Goal: Task Accomplishment & Management: Use online tool/utility

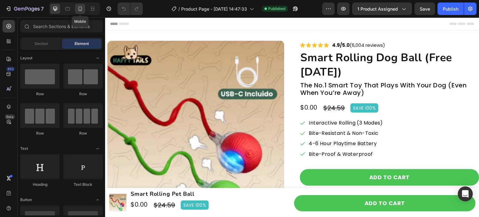
click at [82, 11] on icon at bounding box center [80, 9] width 6 height 6
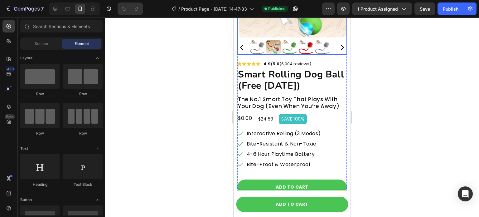
scroll to position [112, 0]
click at [251, 113] on div "$0.00" at bounding box center [244, 118] width 15 height 10
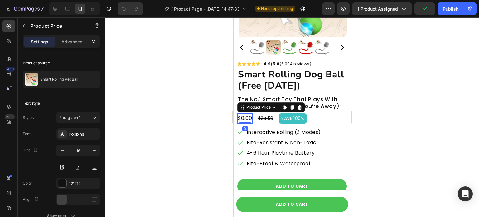
drag, startPoint x: 247, startPoint y: 119, endPoint x: 248, endPoint y: 110, distance: 8.8
click at [248, 113] on div "$0.00 Product Price Edit content in Shopify 0 Product Price Edit content in Sho…" at bounding box center [244, 118] width 15 height 10
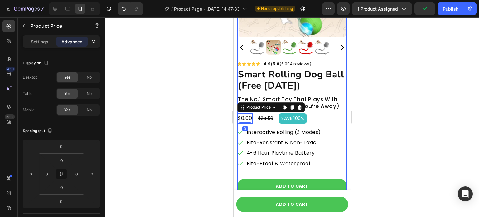
click at [263, 119] on div "Icon Icon Icon Icon Icon Icon List 4.9/5.0 (6,004 reviews) Text Block Row smart…" at bounding box center [292, 205] width 110 height 290
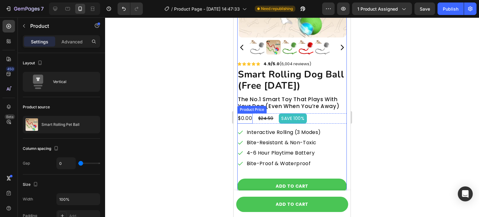
click at [247, 114] on div "$0.00" at bounding box center [244, 118] width 15 height 10
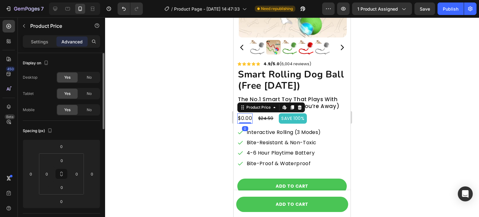
click at [48, 42] on p "Settings" at bounding box center [39, 41] width 17 height 7
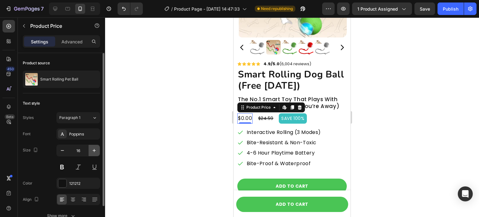
click at [95, 148] on icon "button" at bounding box center [94, 150] width 6 height 6
type input "18"
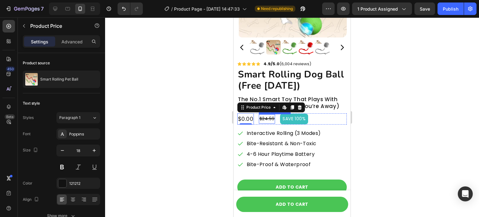
click at [272, 116] on div "$24.59" at bounding box center [267, 118] width 16 height 9
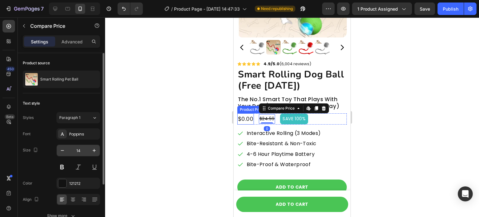
click at [85, 149] on input "14" at bounding box center [78, 150] width 21 height 11
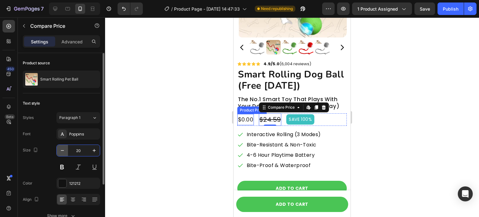
click at [61, 149] on icon "button" at bounding box center [62, 150] width 6 height 6
type input "19"
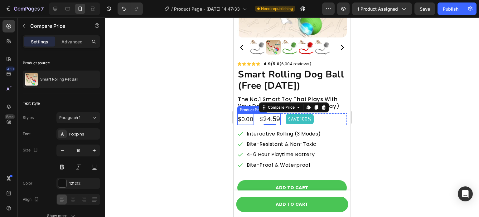
click at [172, 127] on div at bounding box center [292, 116] width 374 height 199
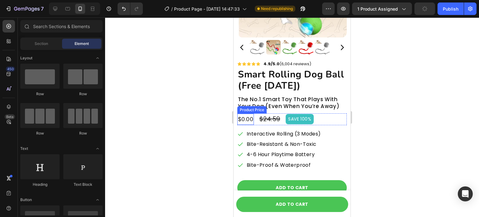
click at [252, 114] on div "$0.00" at bounding box center [245, 119] width 17 height 11
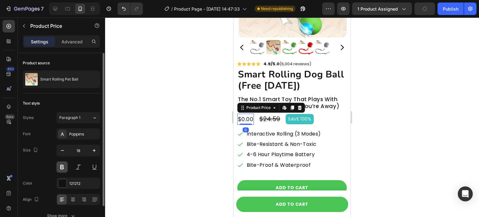
click at [64, 166] on button at bounding box center [61, 166] width 11 height 11
click at [63, 182] on div at bounding box center [62, 183] width 8 height 8
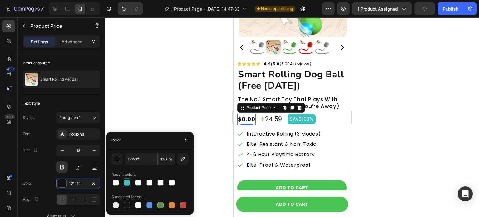
click at [124, 179] on div at bounding box center [126, 182] width 7 height 7
type input "3CC0C0"
click at [186, 74] on div at bounding box center [292, 116] width 374 height 199
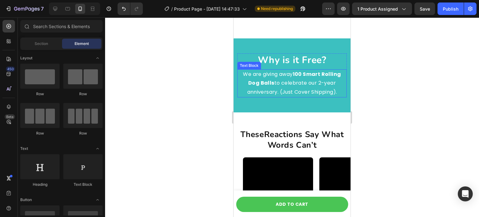
scroll to position [515, 0]
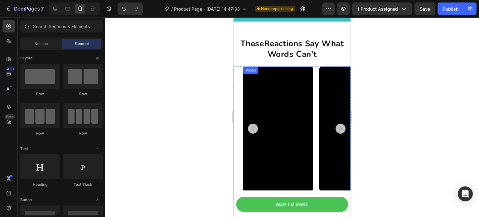
click at [280, 88] on video at bounding box center [278, 128] width 70 height 125
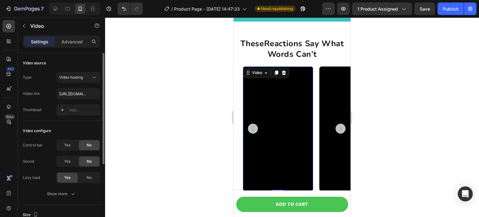
click at [81, 187] on div "Control bar Yes No Sound Yes No Lazy load Yes No Show more" at bounding box center [61, 169] width 77 height 60
click at [75, 194] on icon "button" at bounding box center [73, 194] width 6 height 6
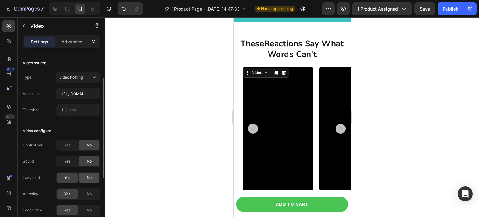
scroll to position [57, 0]
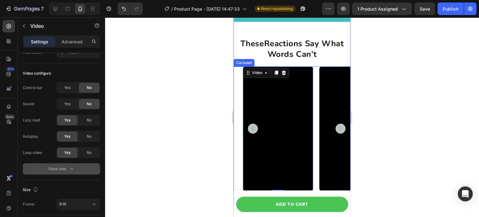
click at [337, 126] on icon "Carousel Next Arrow" at bounding box center [340, 128] width 9 height 9
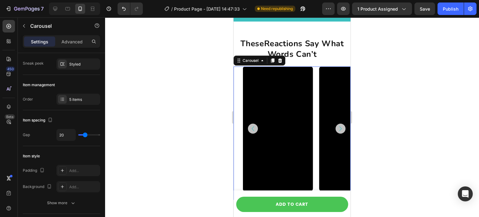
scroll to position [0, 0]
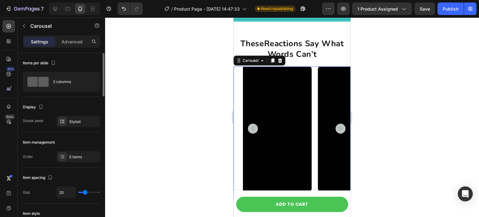
click at [340, 128] on icon "Carousel Next Arrow" at bounding box center [341, 128] width 2 height 5
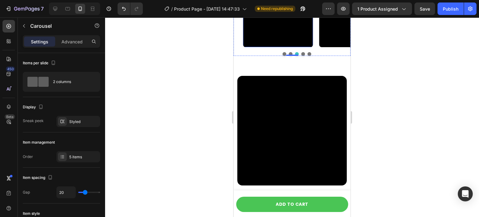
scroll to position [660, 0]
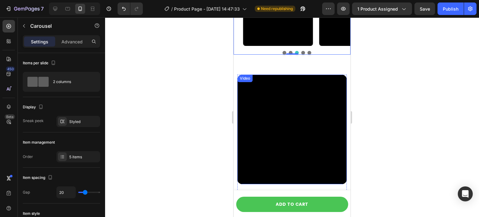
click at [304, 127] on video at bounding box center [292, 130] width 110 height 110
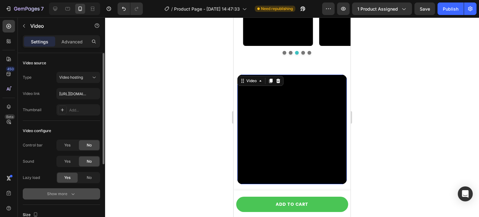
click at [75, 190] on button "Show more" at bounding box center [61, 193] width 77 height 11
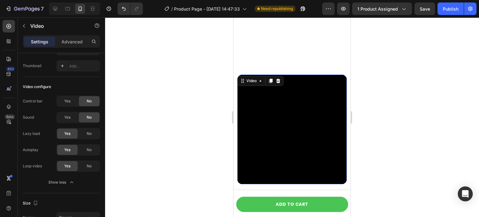
scroll to position [825, 0]
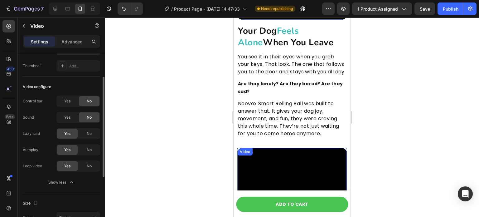
click at [271, 158] on div "Video" at bounding box center [292, 203] width 110 height 110
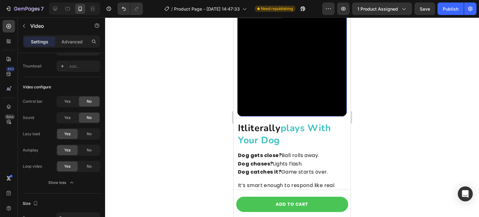
scroll to position [968, 0]
click at [287, 83] on video at bounding box center [292, 62] width 110 height 110
click at [461, 194] on div "Open Intercom Messenger" at bounding box center [465, 194] width 17 height 17
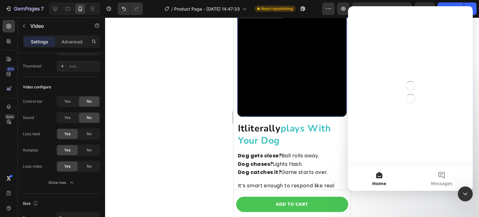
scroll to position [0, 0]
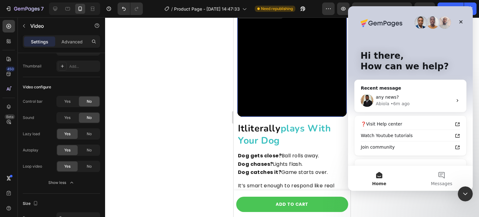
click at [215, 56] on div at bounding box center [292, 116] width 374 height 199
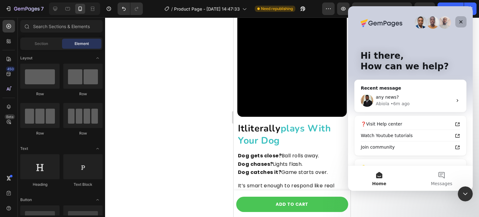
click at [464, 23] on div "Close" at bounding box center [461, 21] width 11 height 11
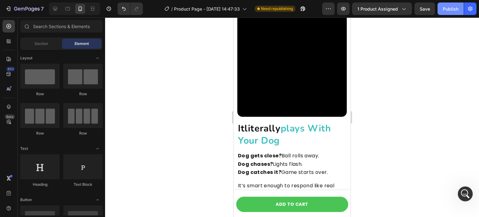
click at [454, 8] on div "Publish" at bounding box center [451, 9] width 16 height 7
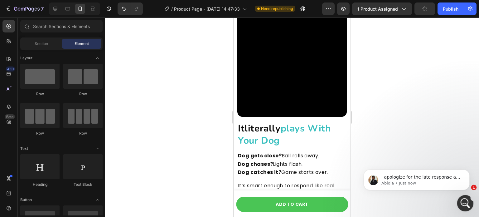
click at [465, 204] on icon "Open Intercom Messenger" at bounding box center [465, 202] width 10 height 10
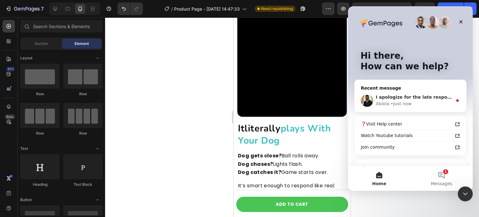
click at [438, 100] on div "I apologize for the late response as we're having large volumes today" at bounding box center [414, 97] width 77 height 7
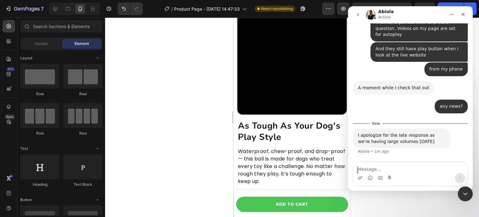
scroll to position [2264, 0]
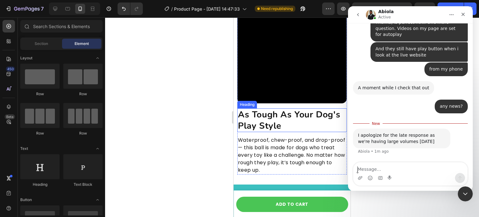
click at [296, 114] on h2 "As Tough As Your Dog's Play Style" at bounding box center [292, 120] width 110 height 24
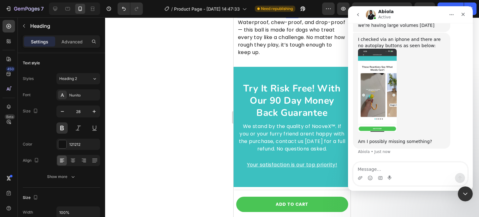
scroll to position [1157, 0]
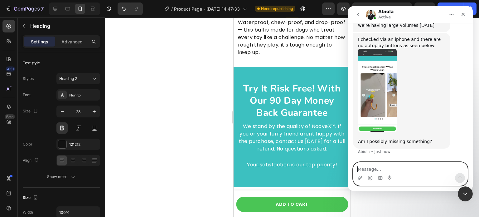
click at [383, 170] on textarea "Message…" at bounding box center [411, 167] width 114 height 11
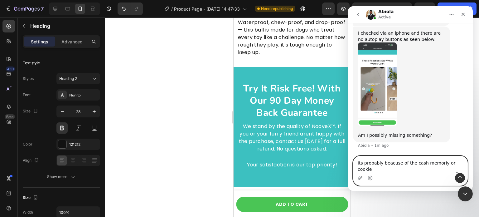
type textarea "its probably beacuse of the cash memoriy or cookies"
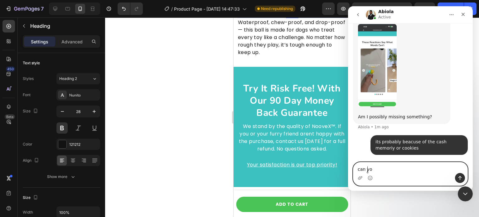
scroll to position [1182, 0]
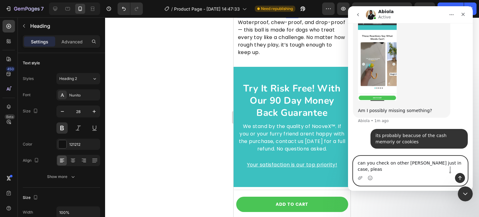
type textarea "can you check on other bowser just in case, please"
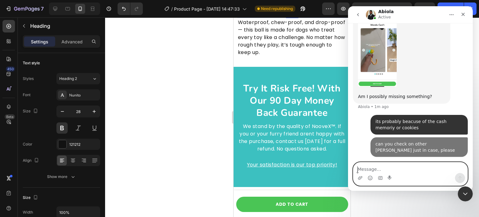
scroll to position [1202, 0]
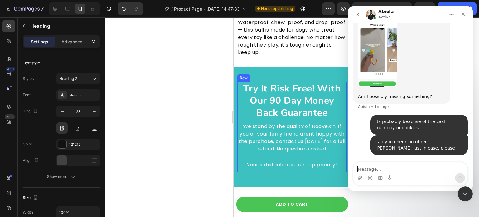
click at [190, 119] on div at bounding box center [292, 116] width 374 height 199
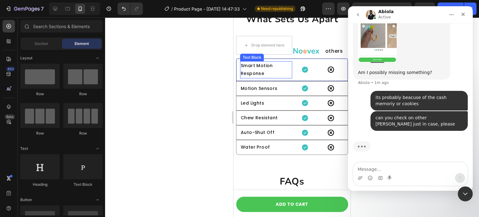
scroll to position [1227, 0]
click at [285, 71] on p "Smart Motion Response" at bounding box center [266, 70] width 51 height 16
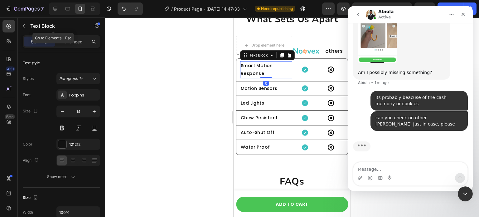
click at [72, 35] on div "Text Block" at bounding box center [53, 26] width 71 height 18
click at [74, 39] on p "Advanced" at bounding box center [71, 41] width 21 height 7
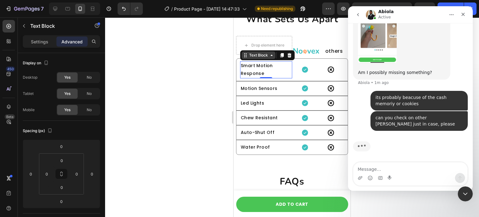
click at [249, 57] on div "Text Block" at bounding box center [258, 55] width 21 height 6
click at [174, 83] on div at bounding box center [292, 116] width 374 height 199
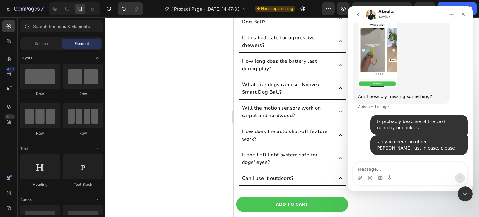
scroll to position [1202, 0]
click at [199, 100] on div at bounding box center [292, 116] width 374 height 199
click at [464, 190] on icon "Close Intercom Messenger" at bounding box center [464, 192] width 7 height 7
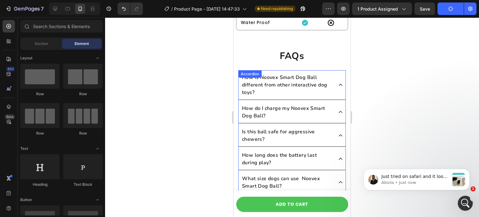
scroll to position [2691, 0]
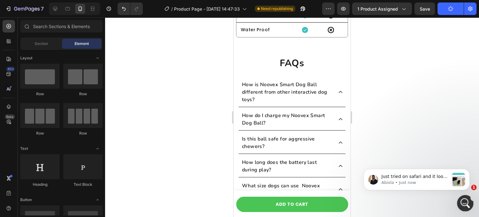
click at [463, 202] on icon "Open Intercom Messenger" at bounding box center [465, 202] width 10 height 10
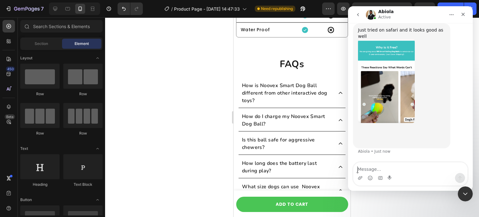
scroll to position [1336, 0]
type textarea "okay, thankj you"
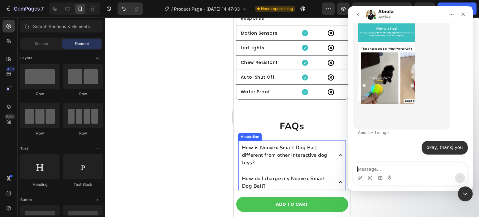
scroll to position [2628, 0]
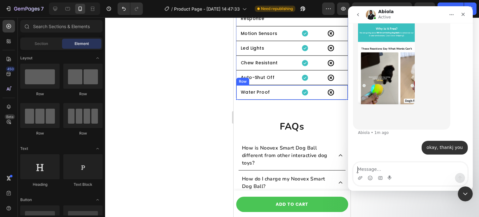
click at [303, 93] on icon at bounding box center [305, 92] width 6 height 6
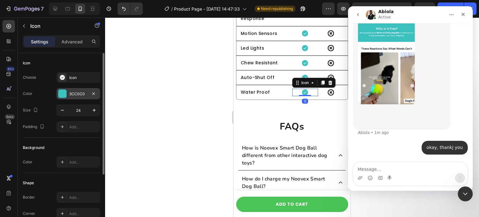
click at [83, 90] on div "3CC0C0" at bounding box center [78, 93] width 44 height 11
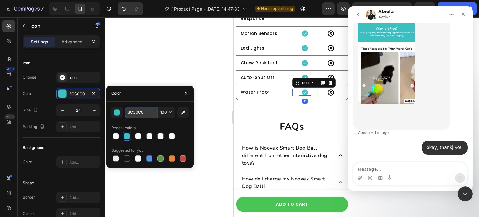
click at [143, 114] on input "3CC0C0" at bounding box center [141, 112] width 32 height 11
paste input "#"
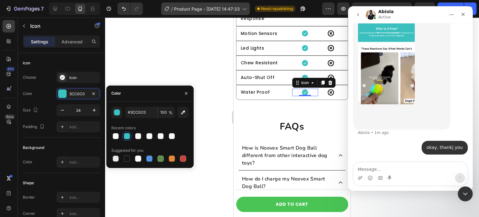
type input "3CC0C0"
click at [463, 15] on icon "Close" at bounding box center [463, 14] width 3 height 3
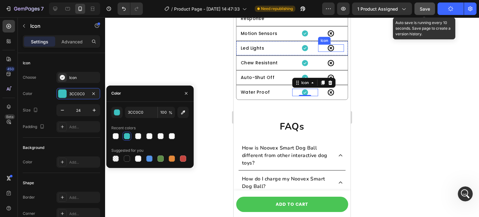
click at [420, 7] on span "Save" at bounding box center [425, 8] width 10 height 5
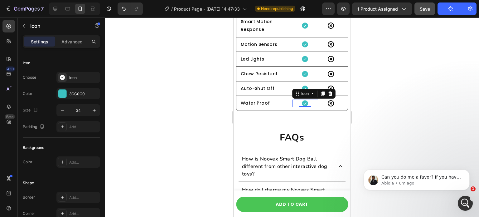
scroll to position [1443, 0]
click at [89, 95] on div "3CC0C0" at bounding box center [78, 93] width 44 height 11
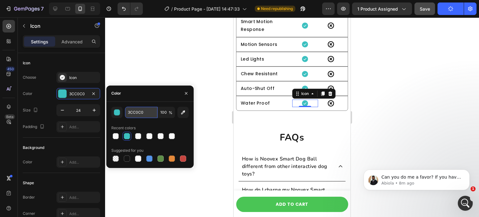
click at [148, 115] on input "3CC0C0" at bounding box center [141, 112] width 32 height 11
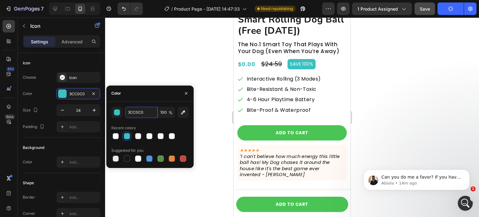
scroll to position [167, 0]
click at [465, 199] on icon "Open Intercom Messenger" at bounding box center [465, 202] width 10 height 10
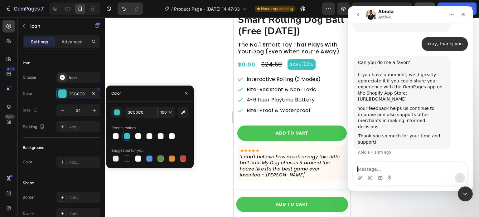
scroll to position [1443, 0]
click at [463, 193] on icon "Close Intercom Messenger" at bounding box center [464, 193] width 4 height 2
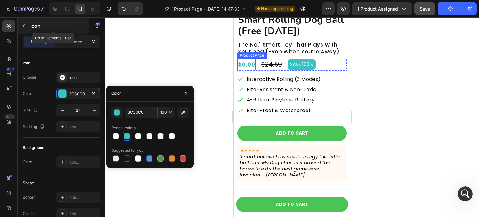
click at [25, 25] on icon "button" at bounding box center [24, 25] width 5 height 5
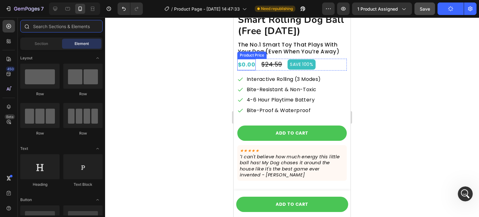
click at [42, 27] on input "text" at bounding box center [61, 26] width 82 height 12
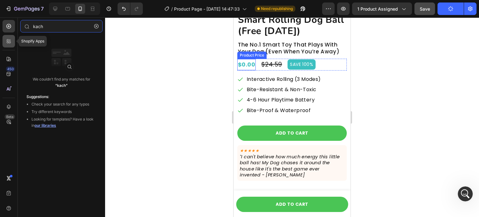
type input "kach"
click at [9, 39] on icon at bounding box center [9, 41] width 6 height 6
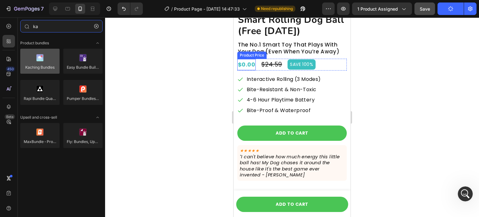
type input "ka"
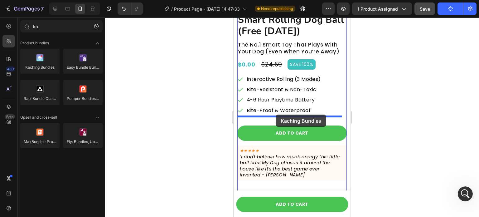
drag, startPoint x: 286, startPoint y: 77, endPoint x: 276, endPoint y: 115, distance: 38.7
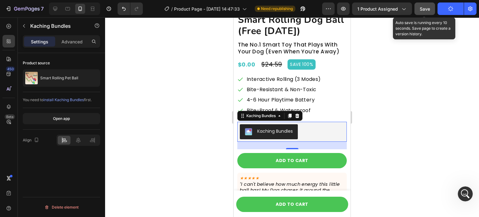
click at [430, 9] on span "Save" at bounding box center [425, 8] width 10 height 5
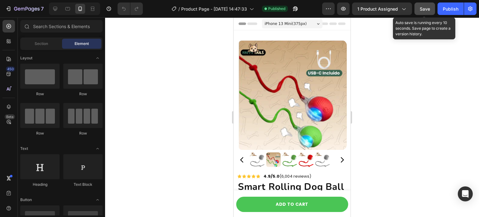
click at [431, 8] on button "Save" at bounding box center [425, 8] width 21 height 12
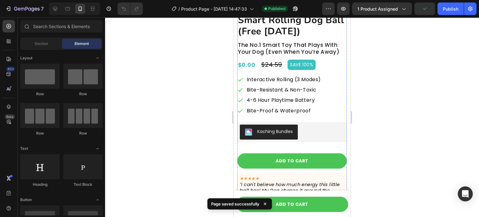
scroll to position [187, 0]
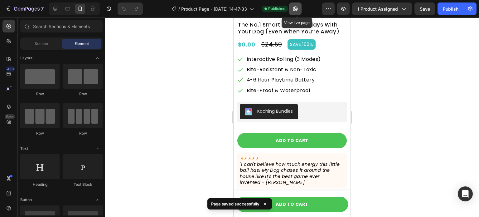
click at [299, 9] on icon "button" at bounding box center [295, 9] width 6 height 6
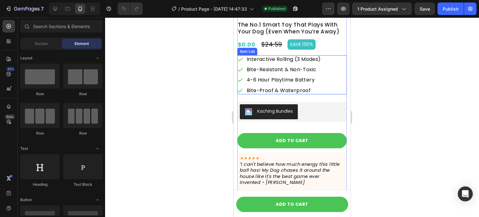
click at [320, 77] on p "4-6 Hour Playtime Battery" at bounding box center [284, 80] width 74 height 6
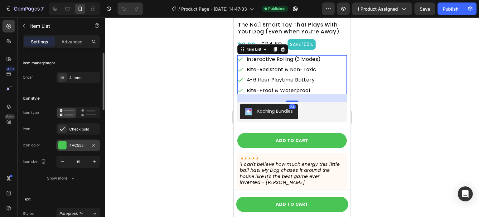
click at [83, 140] on div "4AC555" at bounding box center [78, 144] width 44 height 11
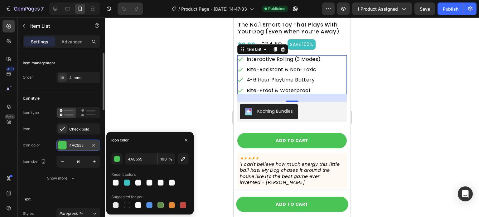
click at [75, 150] on div "4AC555" at bounding box center [78, 144] width 44 height 11
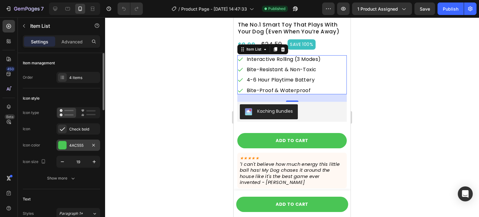
click at [67, 147] on div "4AC555" at bounding box center [78, 144] width 44 height 11
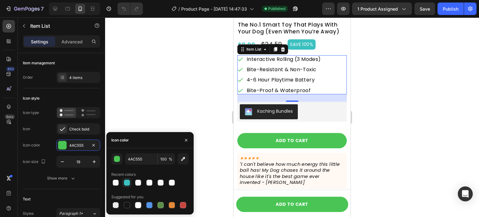
click at [129, 181] on div at bounding box center [127, 182] width 6 height 6
type input "3CC0C0"
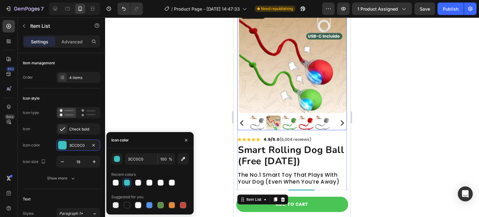
scroll to position [37, 0]
